Goal: Task Accomplishment & Management: Use online tool/utility

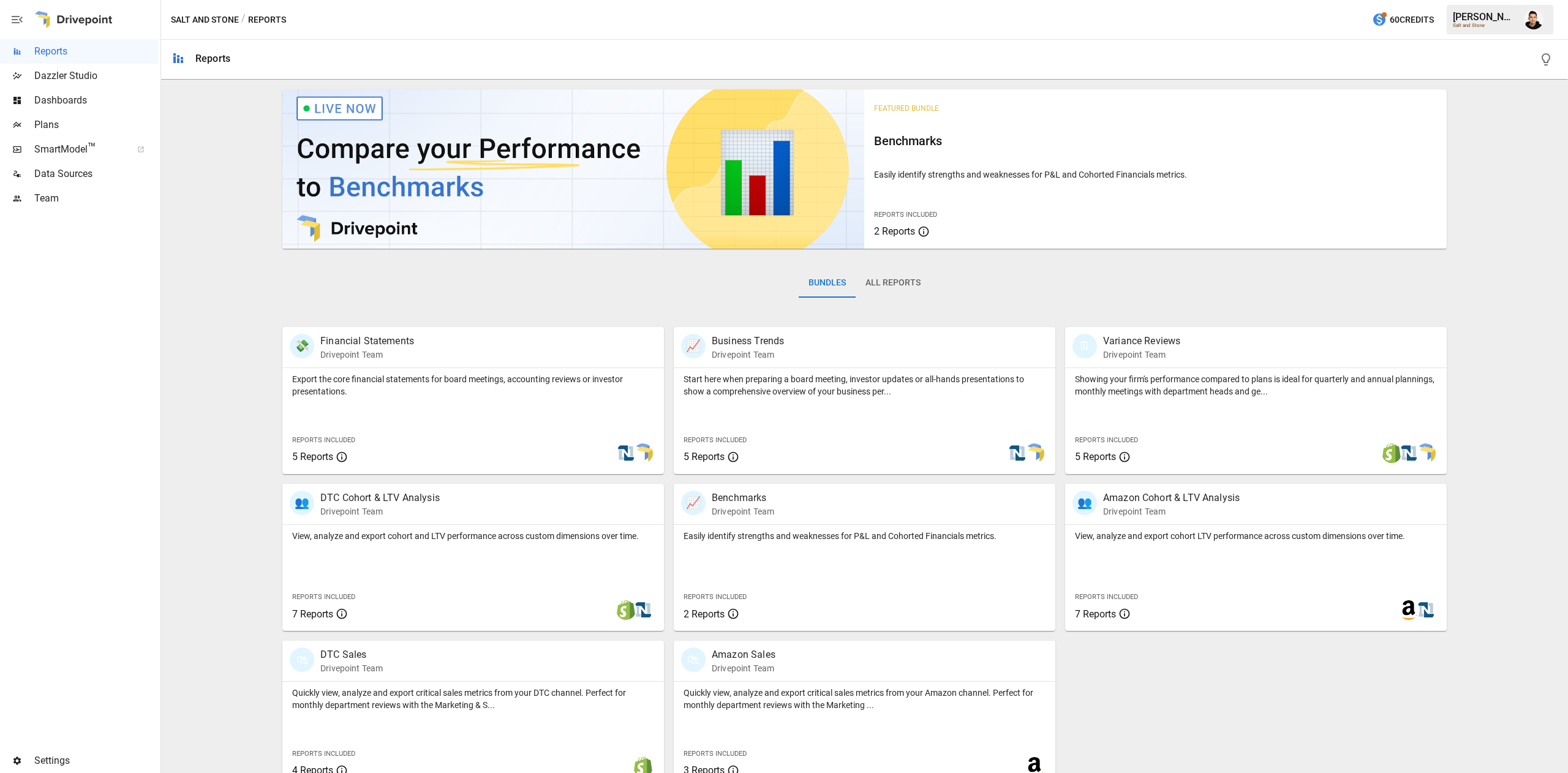
drag, startPoint x: 0, startPoint y: 0, endPoint x: 1301, endPoint y: 297, distance: 1334.5
click at [1301, 297] on div "Bundles All Reports" at bounding box center [864, 292] width 1164 height 69
click at [72, 142] on span "SmartModel ™" at bounding box center [79, 149] width 89 height 15
click at [64, 126] on span "Plans" at bounding box center [97, 125] width 124 height 15
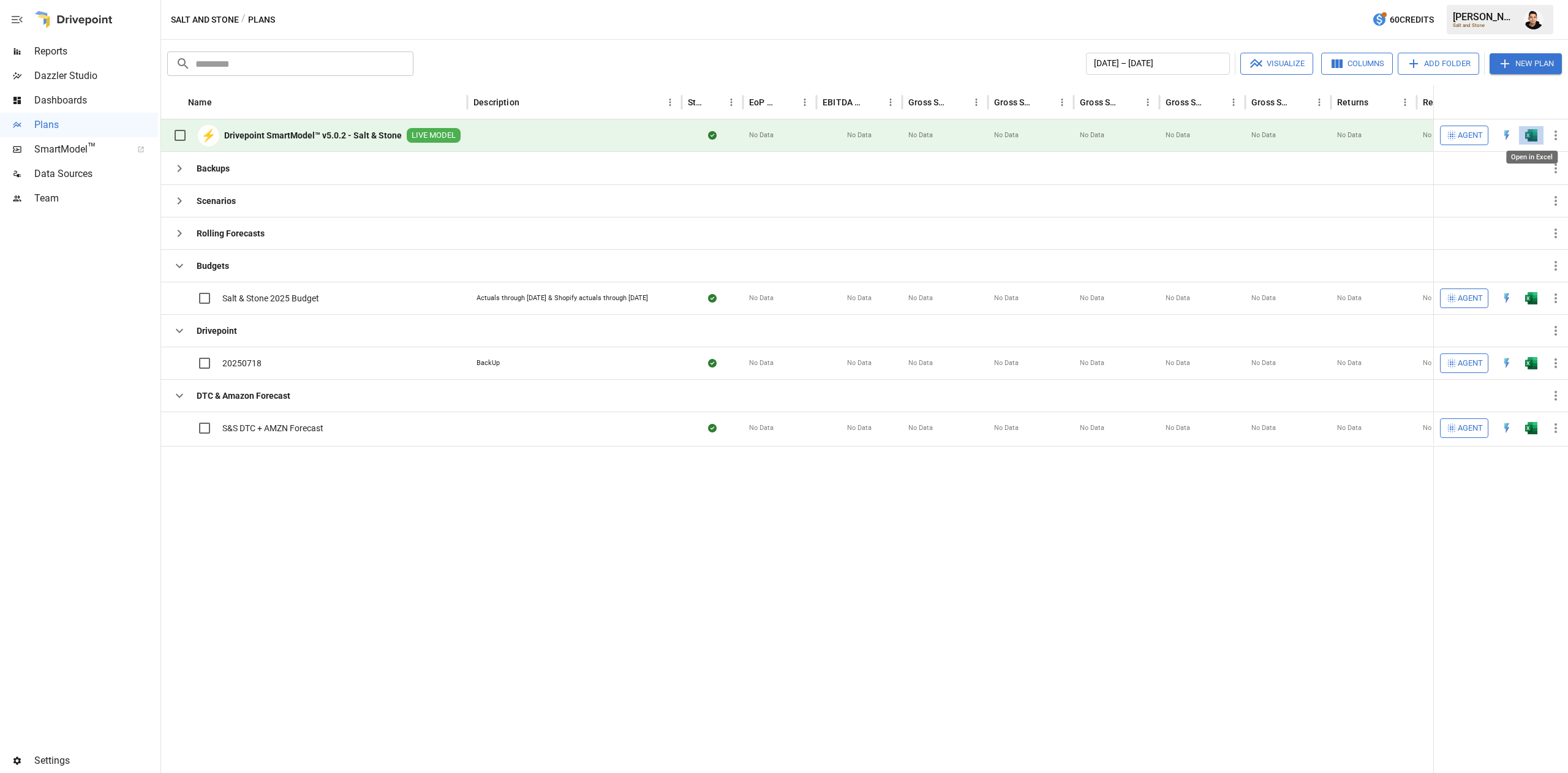
click at [1532, 135] on img "Open in Excel" at bounding box center [1531, 135] width 12 height 12
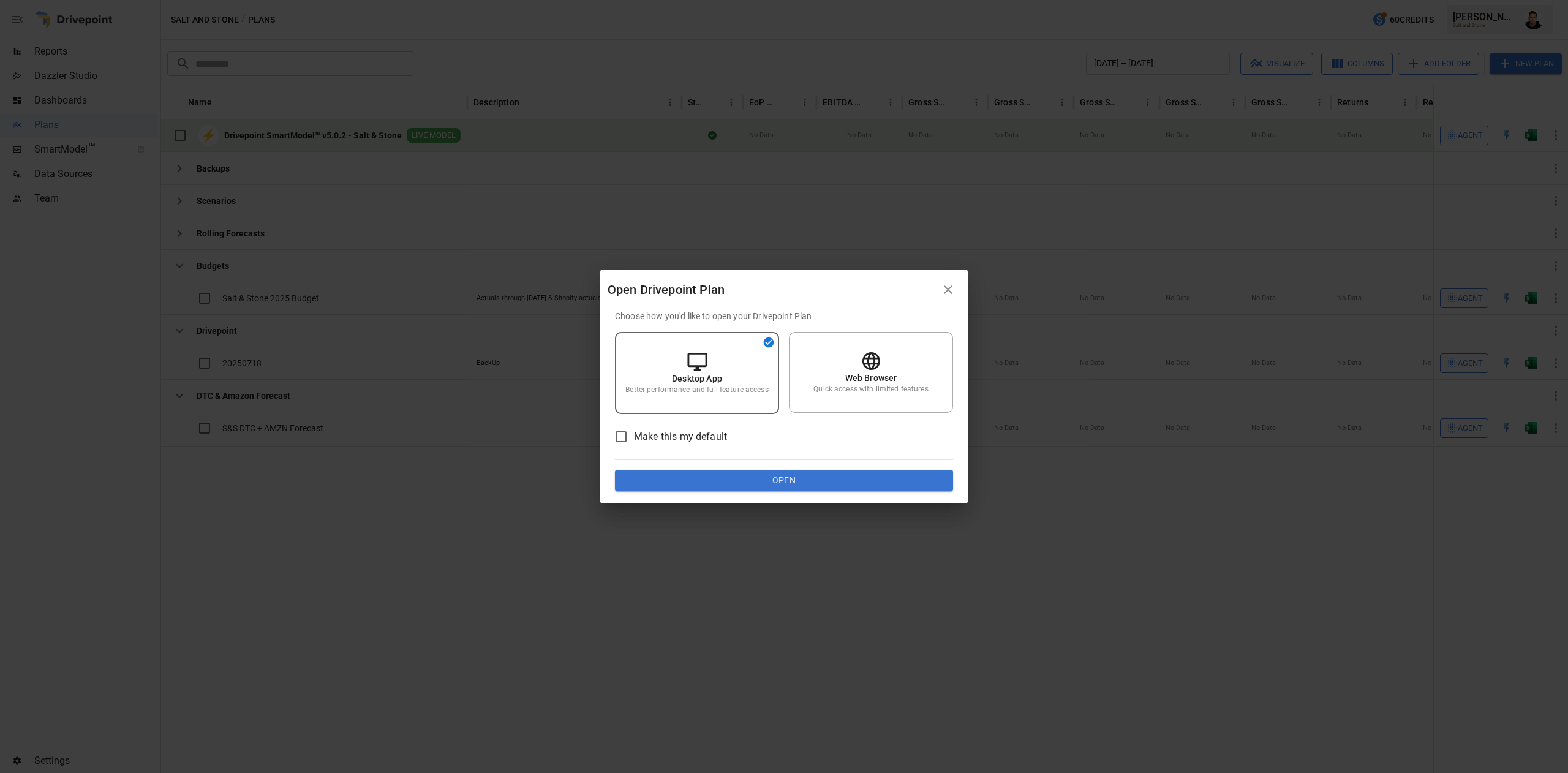
click at [772, 470] on button "Open" at bounding box center [783, 481] width 338 height 22
